Goal: Task Accomplishment & Management: Manage account settings

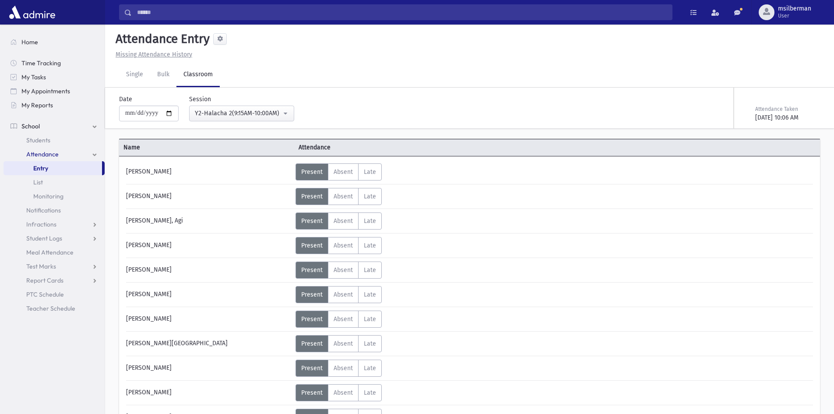
scroll to position [508, 0]
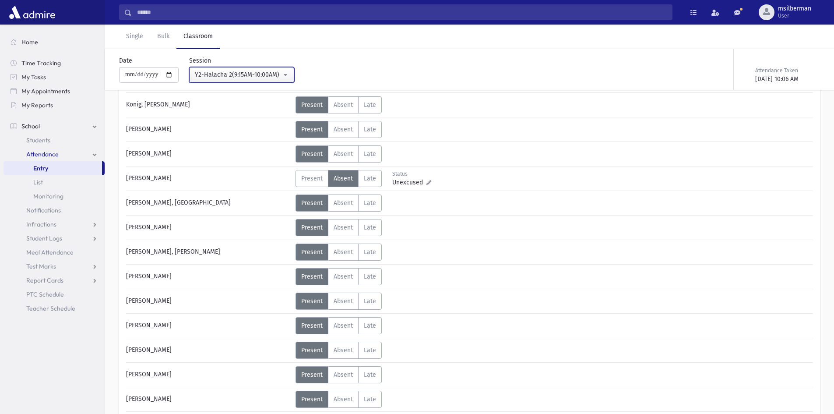
click at [209, 76] on div "Y2-Halacha 2(9:15AM-10:00AM)" at bounding box center [238, 74] width 87 height 9
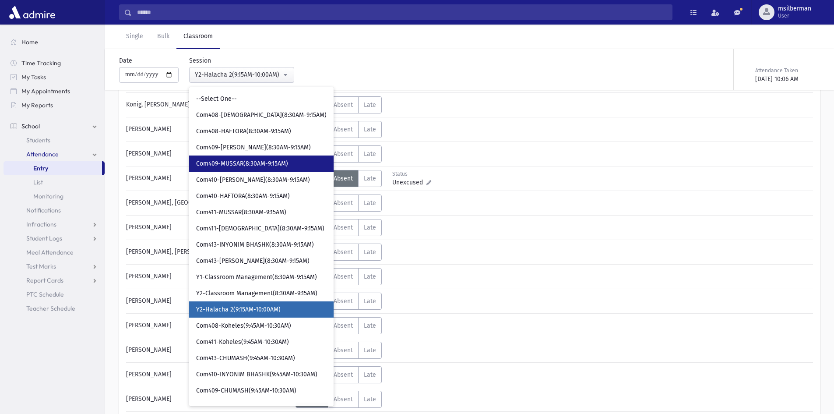
scroll to position [63, 0]
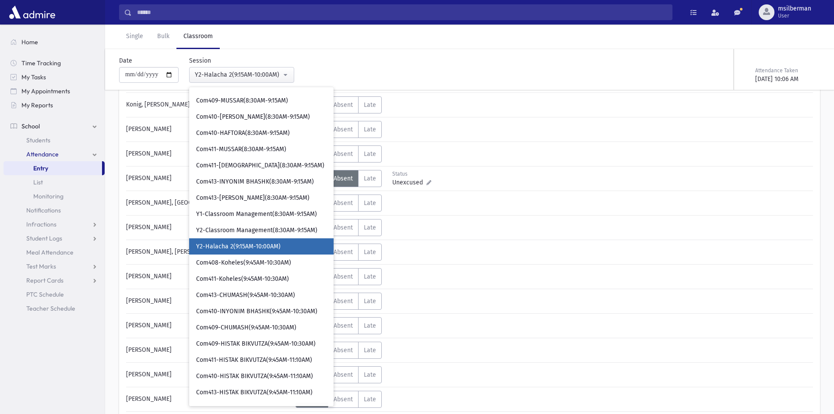
click at [417, 230] on div "Present P Absent A Late L Status Unexcused Admin Entry:" at bounding box center [363, 227] width 136 height 17
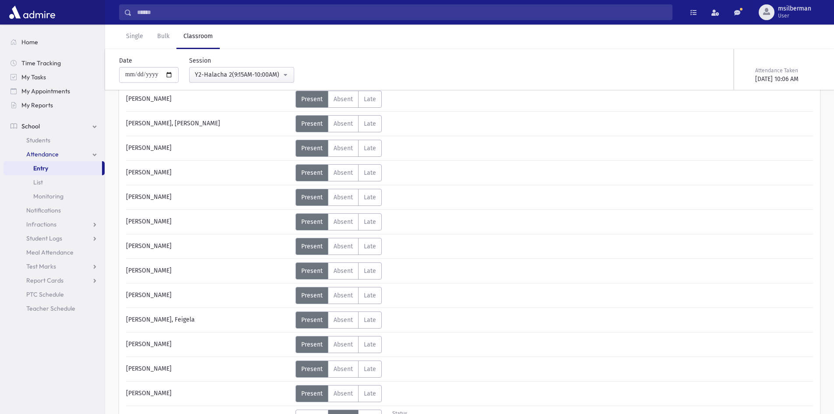
scroll to position [480, 0]
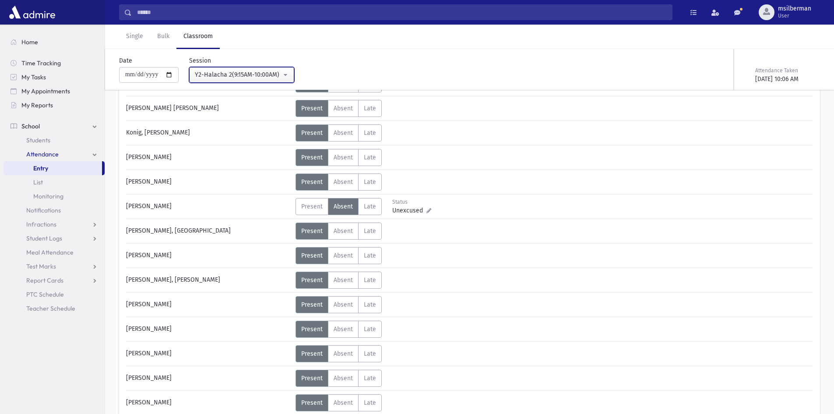
click at [256, 69] on button "Y2-Halacha 2(9:15AM-10:00AM)" at bounding box center [241, 75] width 105 height 16
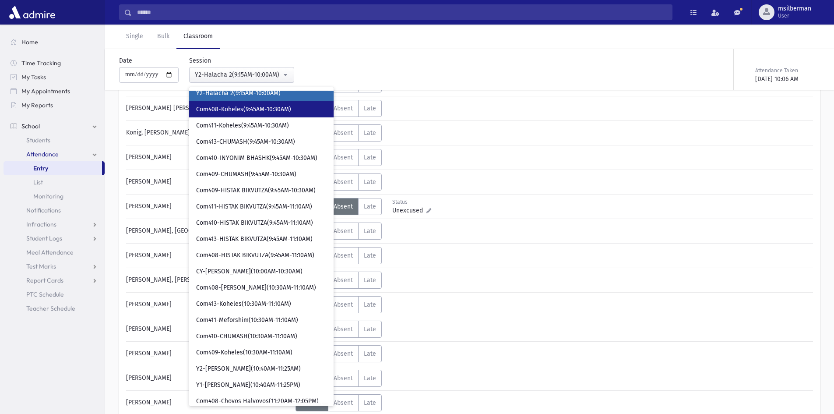
scroll to position [238, 0]
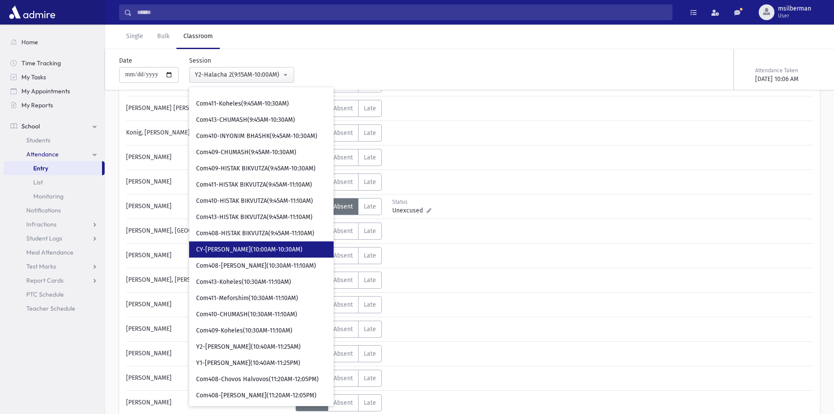
click at [252, 245] on link "CY-[PERSON_NAME](10:00AM-10:30AM)" at bounding box center [261, 249] width 144 height 16
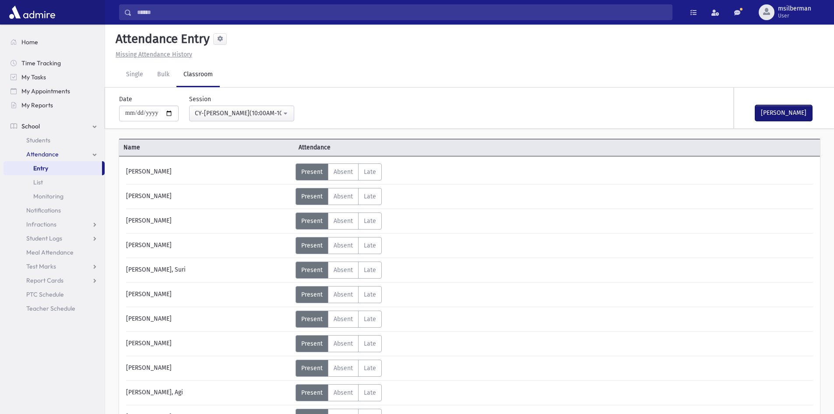
click at [770, 110] on button "[PERSON_NAME]" at bounding box center [783, 113] width 57 height 16
click at [244, 110] on div "CY-[PERSON_NAME](10:00AM-10:30AM)" at bounding box center [238, 113] width 87 height 9
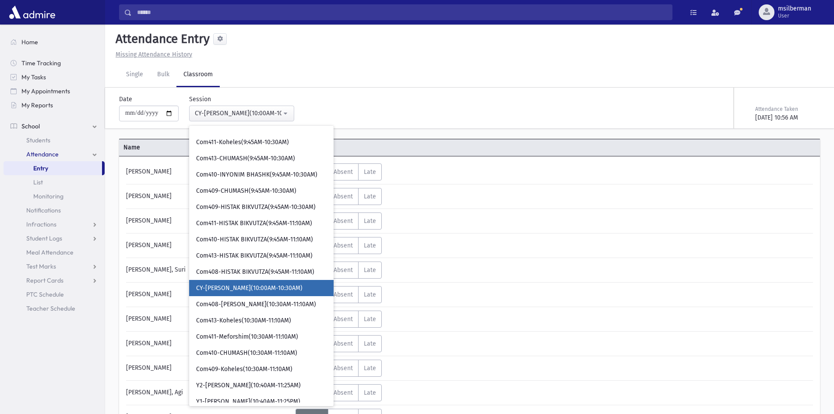
scroll to position [260, 0]
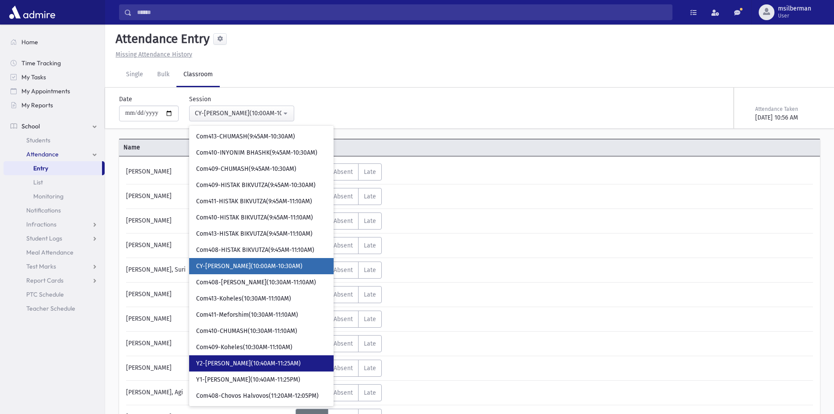
click at [268, 358] on link "Y2-[PERSON_NAME](10:40AM-11:25AM)" at bounding box center [261, 363] width 144 height 16
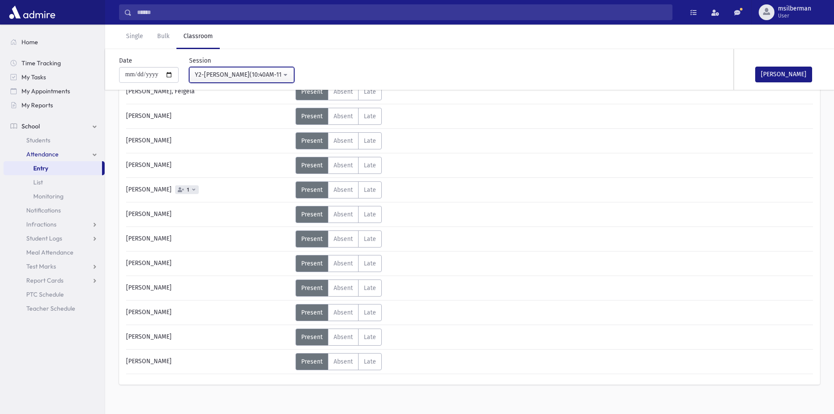
scroll to position [874, 0]
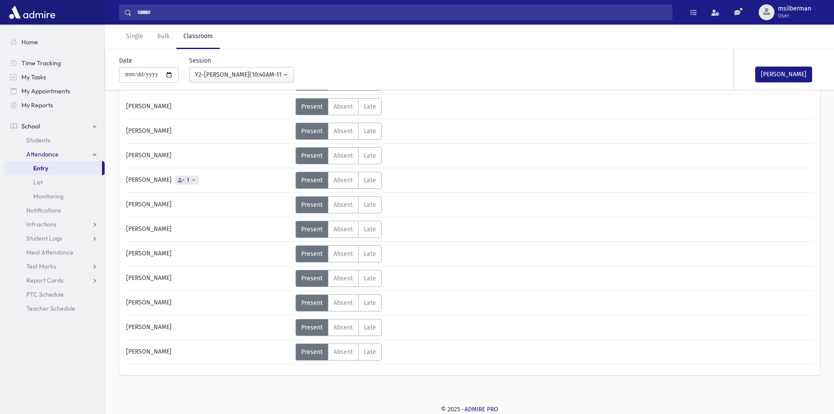
click at [192, 180] on icon at bounding box center [193, 179] width 3 height 5
click at [248, 190] on div "[DATE] Attendance Y2- Halacha 2 (9:15AM-10:00AM) Absent" at bounding box center [230, 206] width 130 height 37
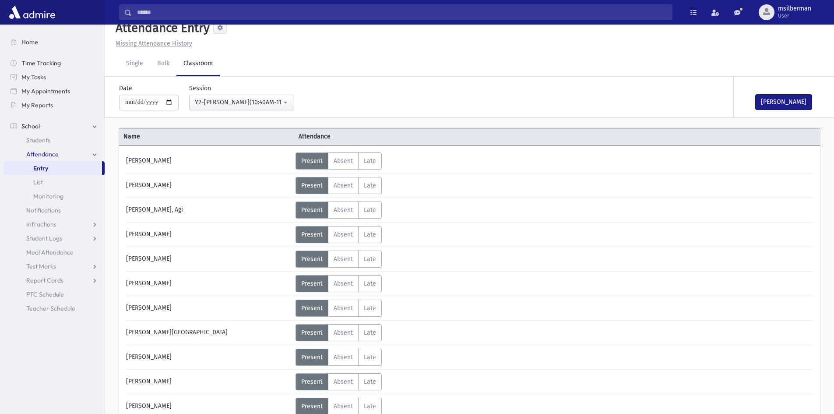
scroll to position [0, 0]
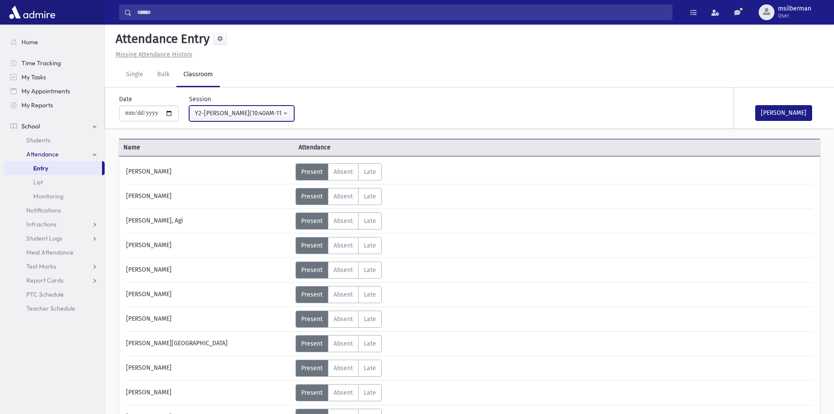
click at [251, 112] on div "Y2-[PERSON_NAME](10:40AM-11:25AM)" at bounding box center [238, 113] width 87 height 9
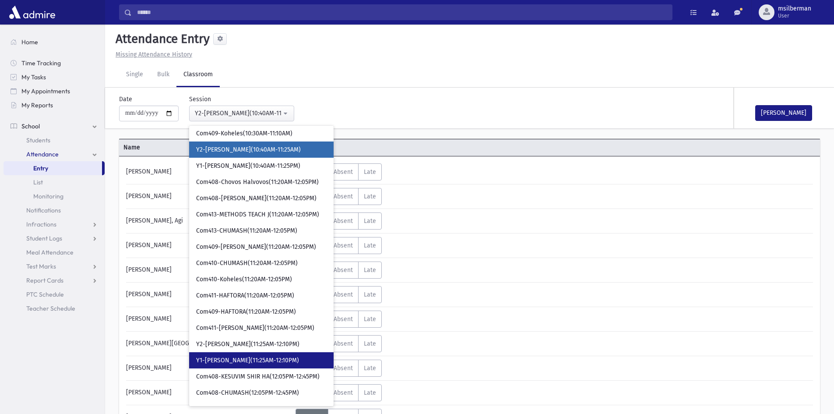
scroll to position [488, 0]
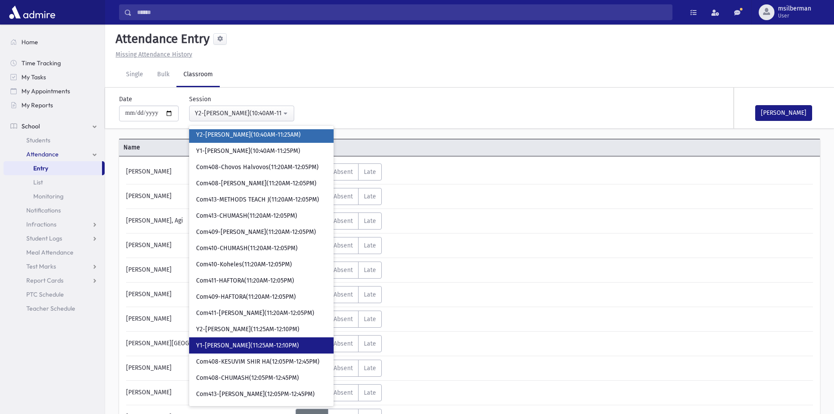
click at [297, 341] on span "Y1-[PERSON_NAME](11:25AM-12:10PM)" at bounding box center [247, 345] width 103 height 9
select select "****"
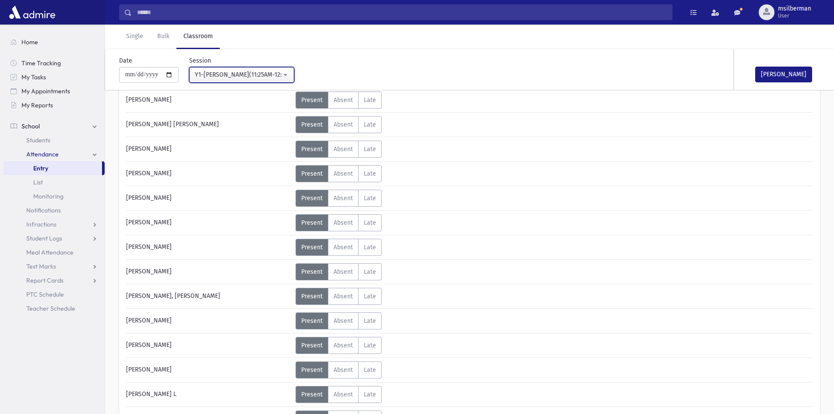
scroll to position [350, 0]
